Goal: Task Accomplishment & Management: Use online tool/utility

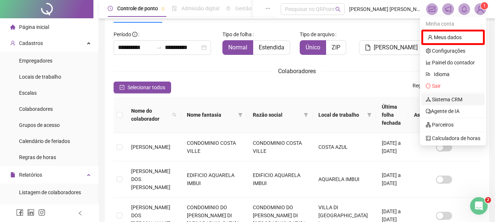
scroll to position [78, 0]
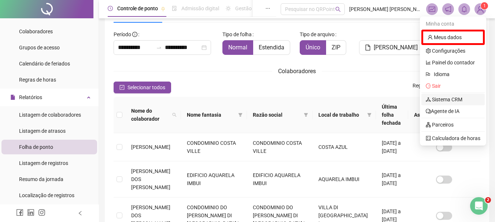
click at [446, 100] on link "Sistema CRM" at bounding box center [444, 100] width 37 height 6
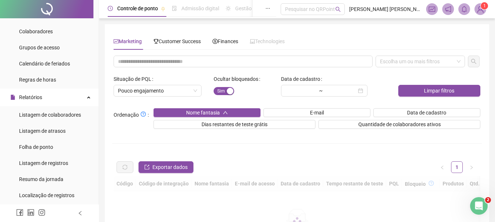
click at [168, 36] on div "Customer Success" at bounding box center [177, 41] width 47 height 17
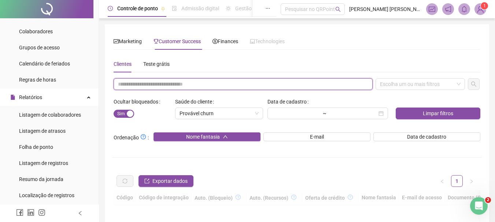
click at [157, 82] on input "text" at bounding box center [243, 84] width 259 height 12
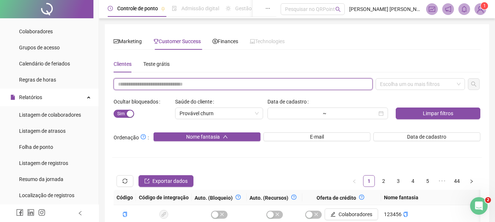
paste input "**********"
click at [437, 84] on div "Escolha um ou mais filtros" at bounding box center [420, 84] width 89 height 12
type input "**********"
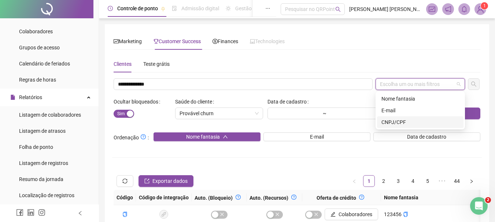
click at [419, 124] on div "CNPJ/CPF" at bounding box center [420, 122] width 78 height 8
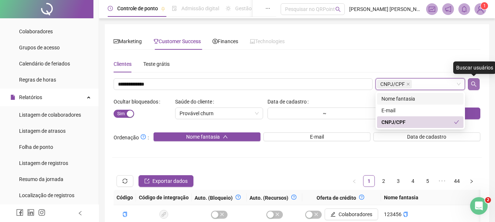
click at [477, 82] on button "button" at bounding box center [474, 84] width 12 height 12
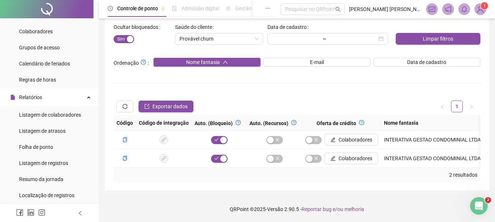
scroll to position [80, 0]
click at [418, 160] on td "INTERATIVA GESTAO CONDOMINIAL LTDA" at bounding box center [435, 158] width 109 height 19
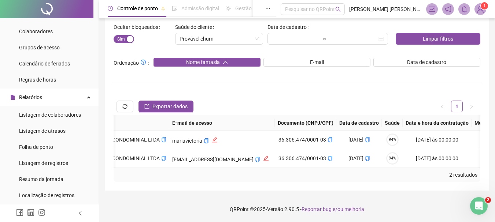
scroll to position [0, 642]
